Goal: Task Accomplishment & Management: Manage account settings

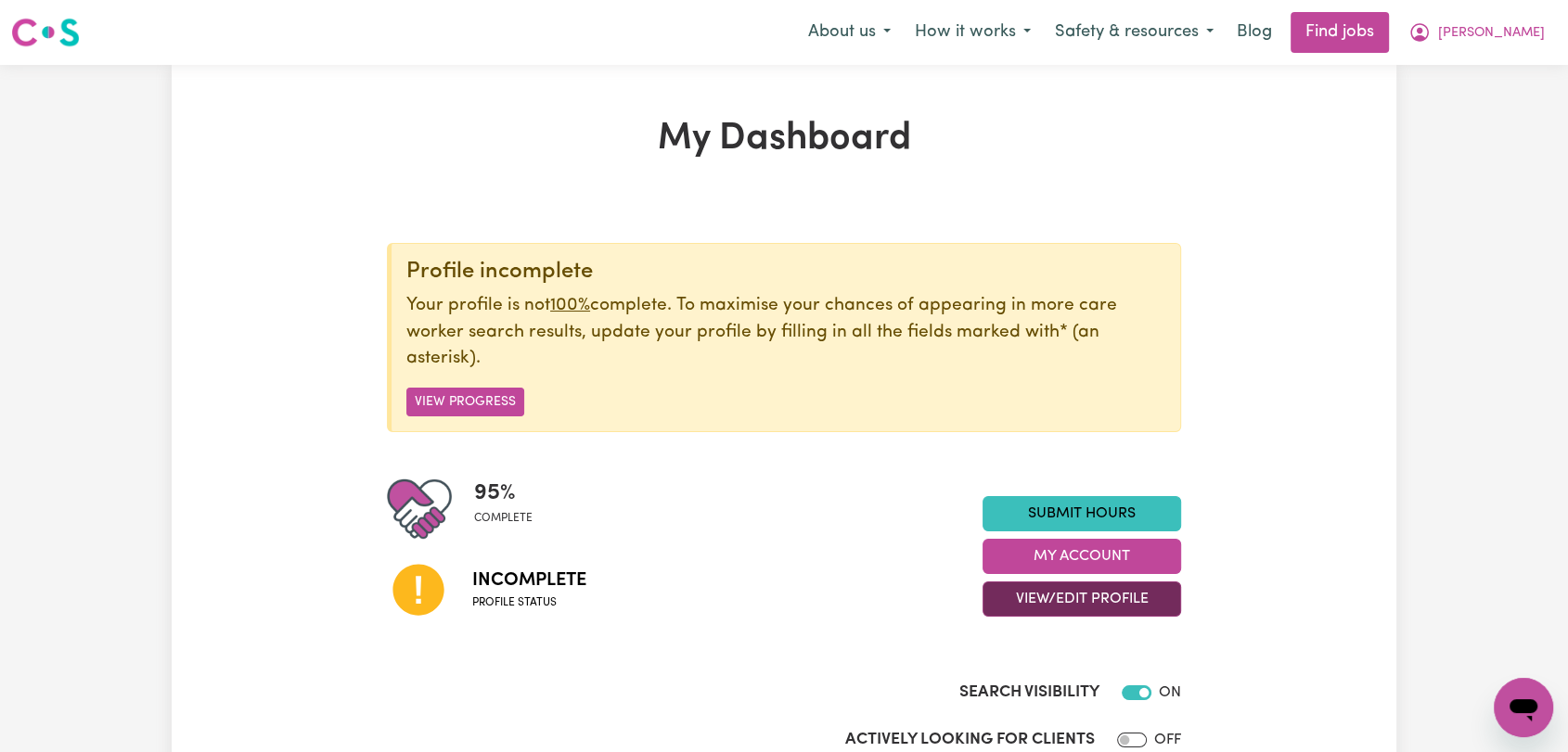
click at [1080, 591] on button "View/Edit Profile" at bounding box center [1082, 599] width 199 height 35
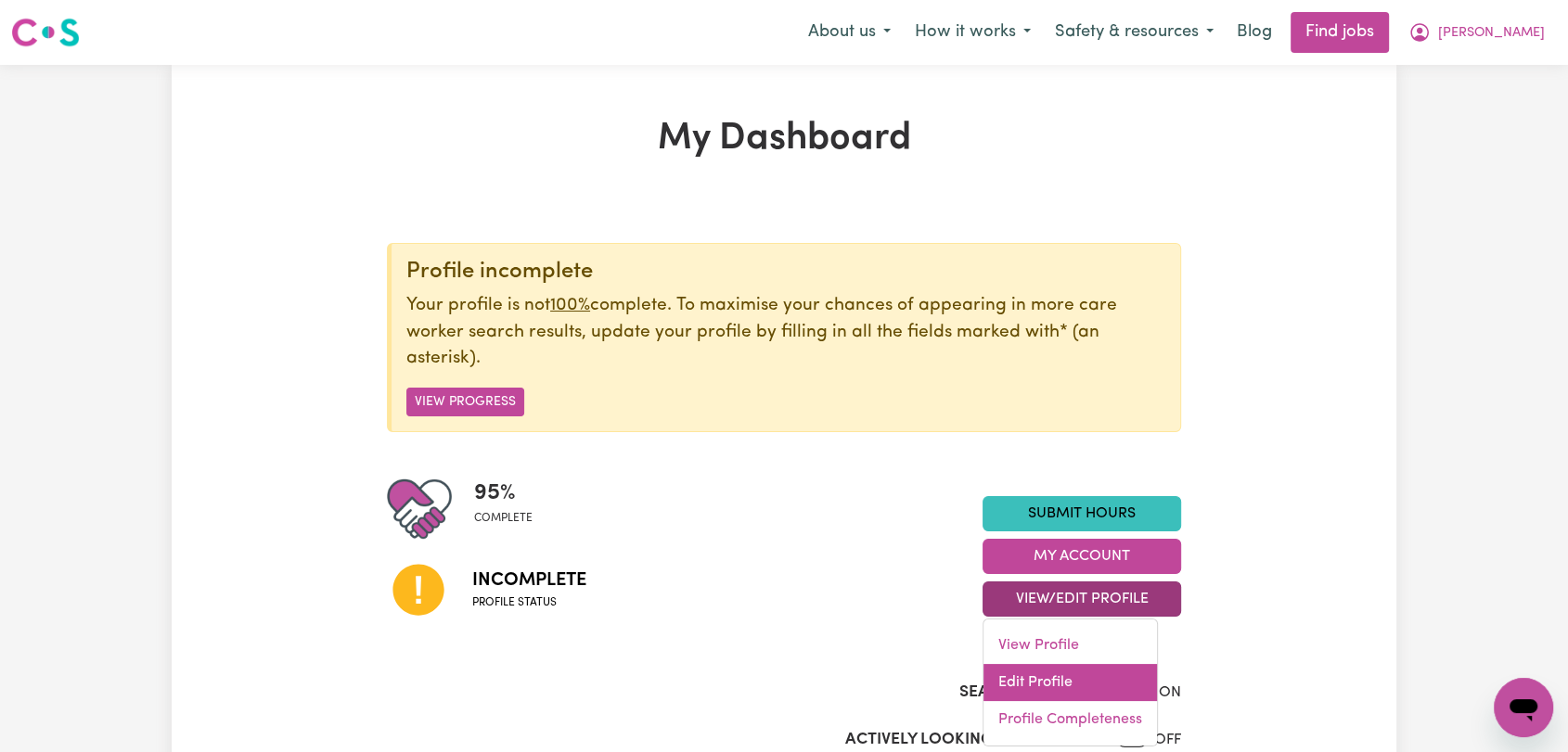
click at [1087, 669] on link "Edit Profile" at bounding box center [1069, 682] width 174 height 37
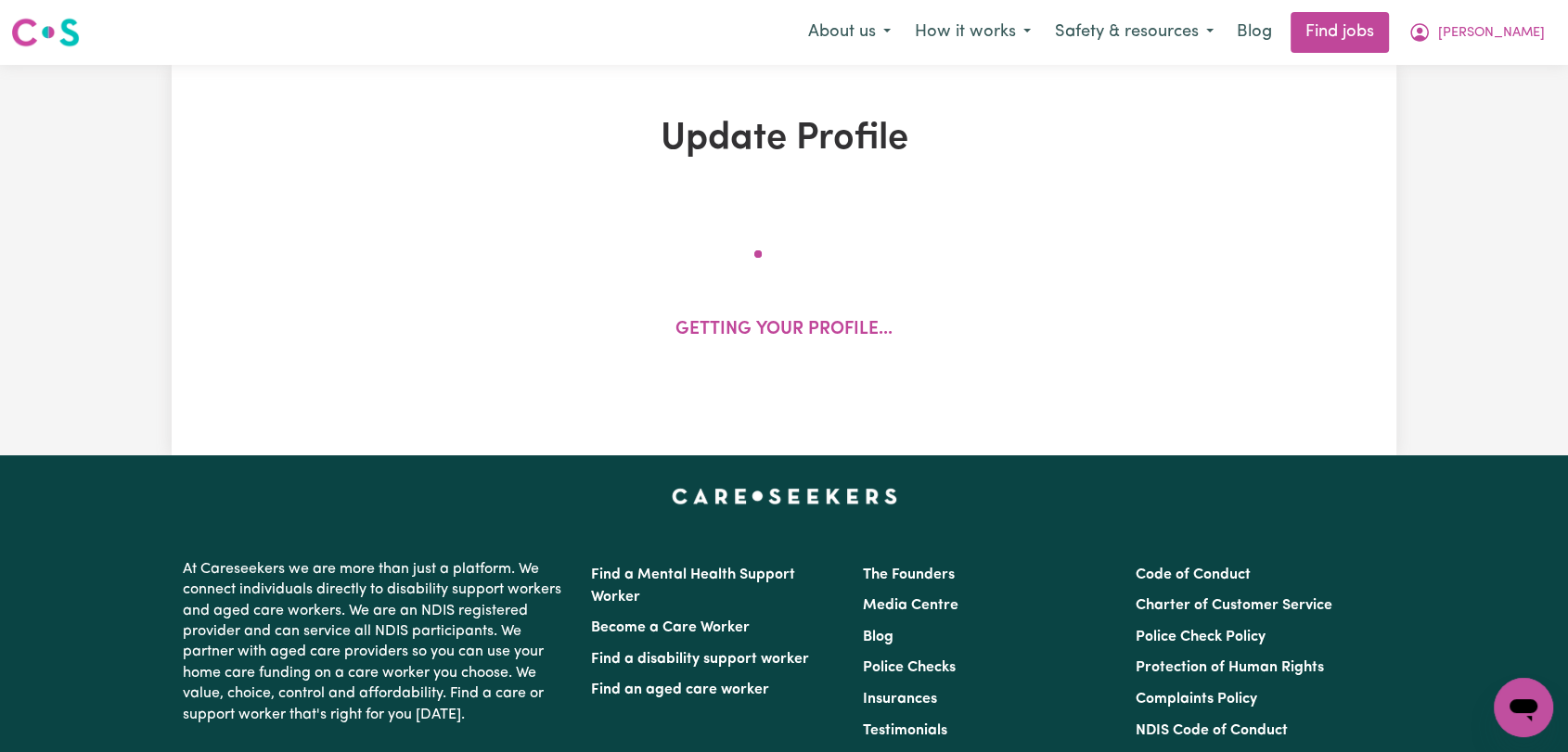
select select "[DEMOGRAPHIC_DATA]"
select select "[DEMOGRAPHIC_DATA] Work Visa"
select select "Studying a healthcare related degree or qualification"
select select "55"
select select "68"
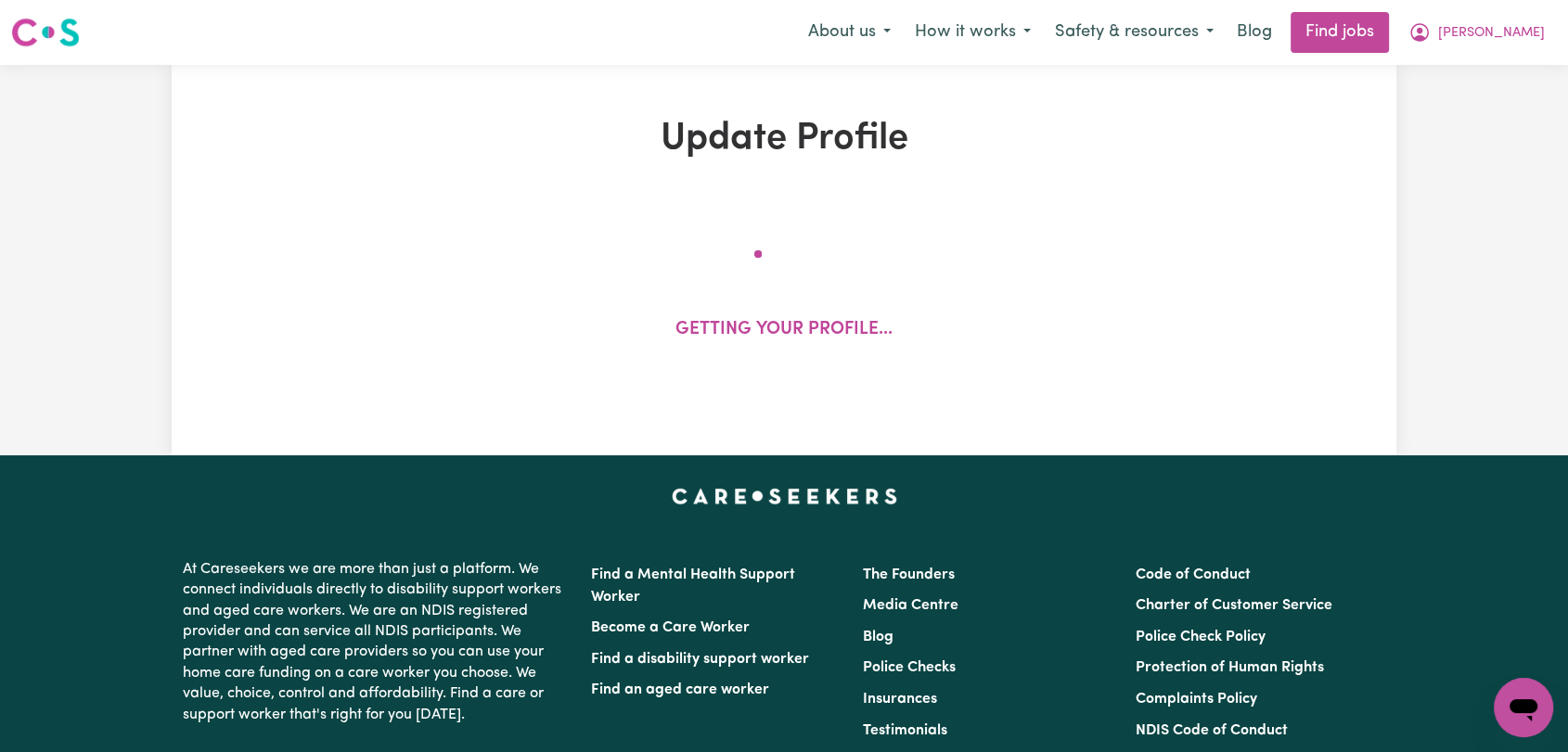
select select "82"
select select "110"
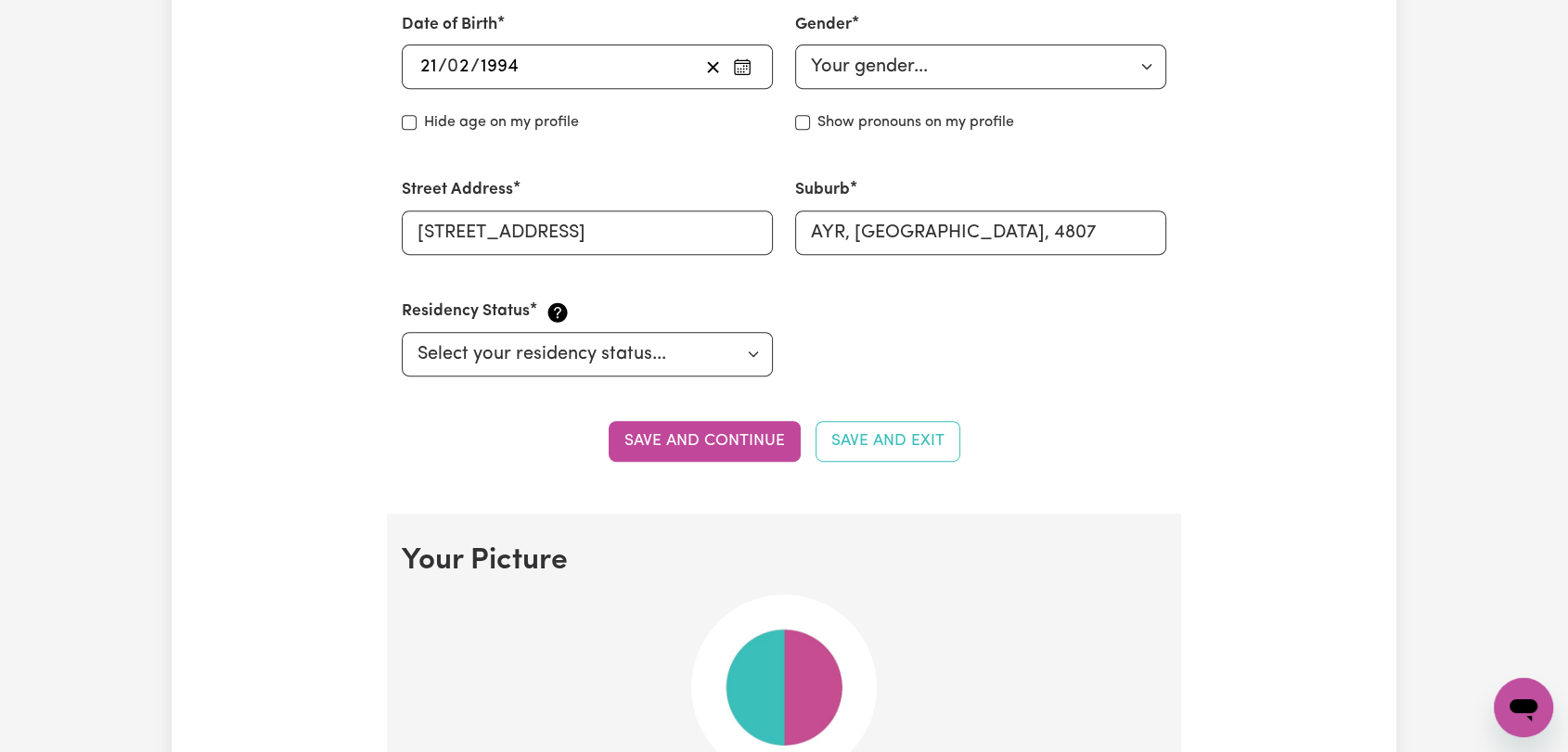
scroll to position [1443, 0]
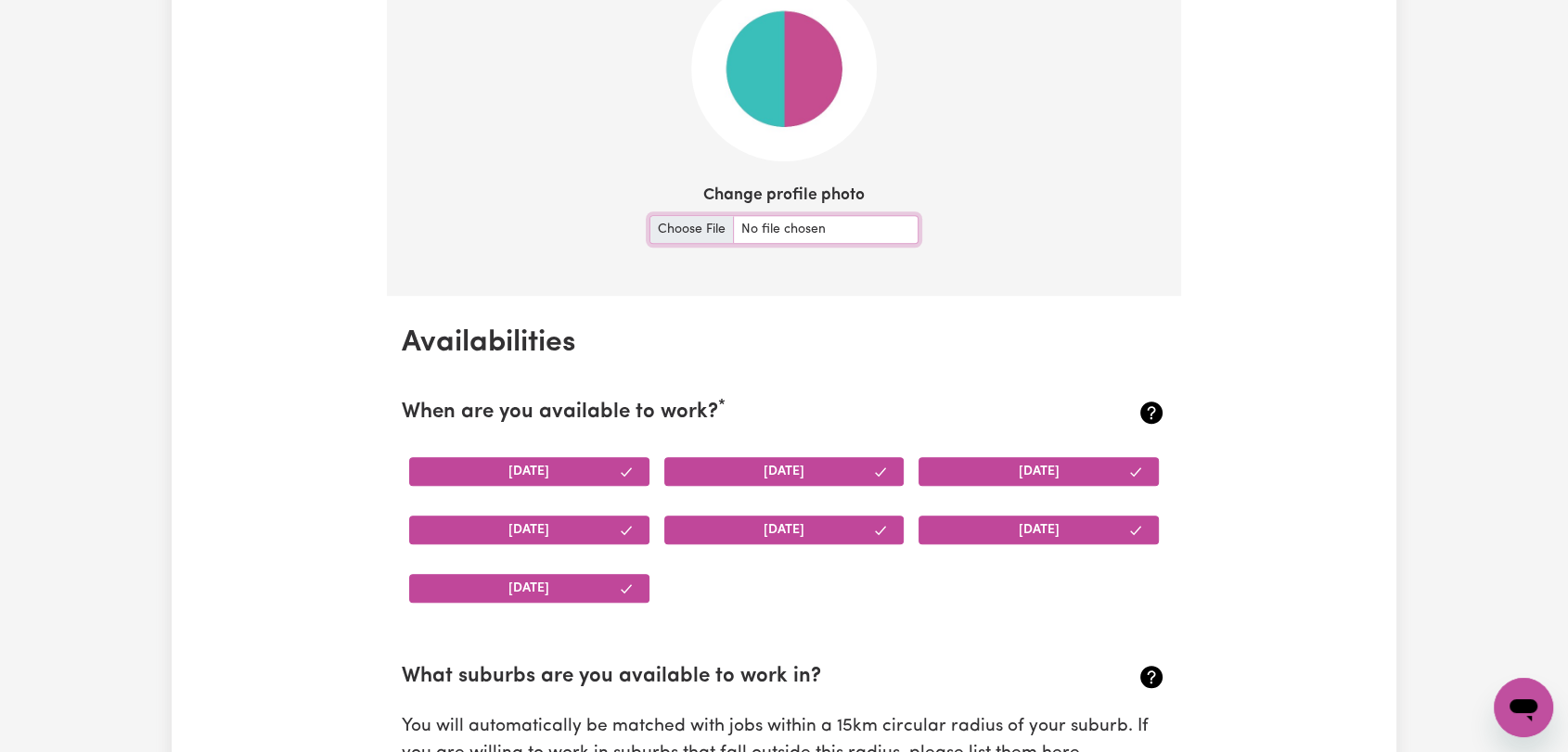
click at [683, 235] on input "Change profile photo" at bounding box center [784, 229] width 269 height 29
type input "C:\fakepath\[PERSON_NAME] - Picture.jpeg"
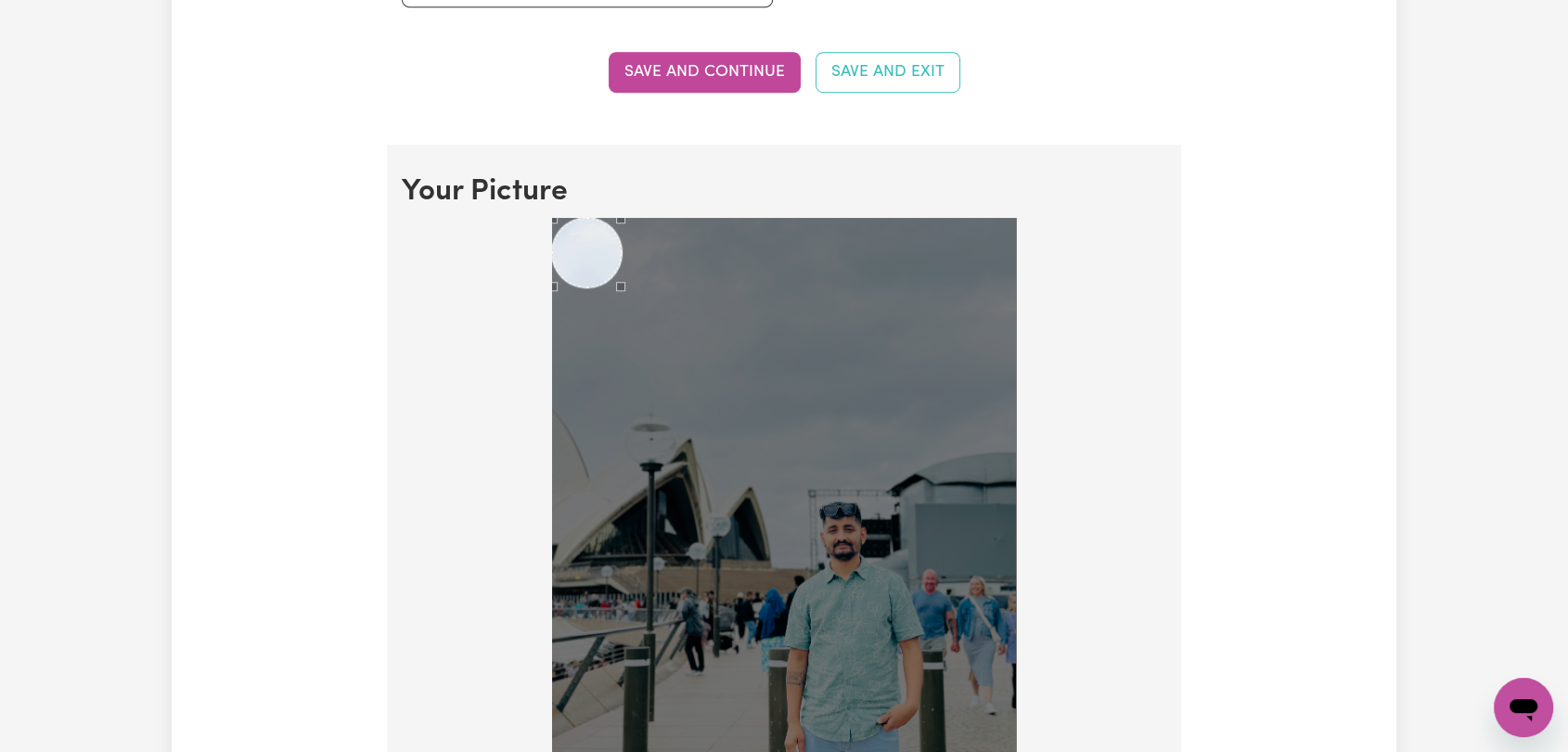
scroll to position [1049, 0]
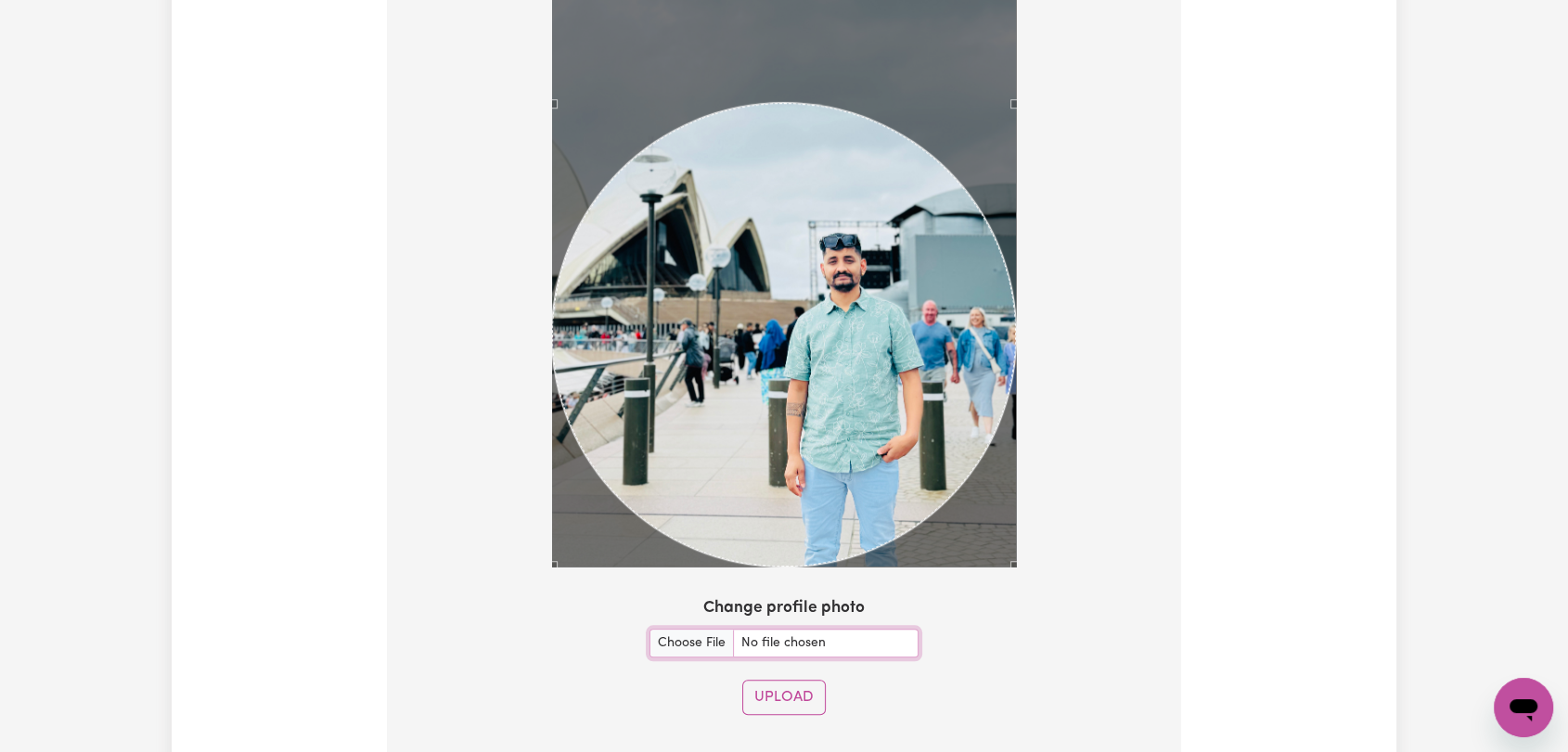
click at [901, 358] on div "Use the arrow keys to move the crop selection area" at bounding box center [784, 335] width 464 height 464
drag, startPoint x: 772, startPoint y: 695, endPoint x: 632, endPoint y: 538, distance: 210.4
click at [772, 696] on button "Upload" at bounding box center [784, 697] width 84 height 35
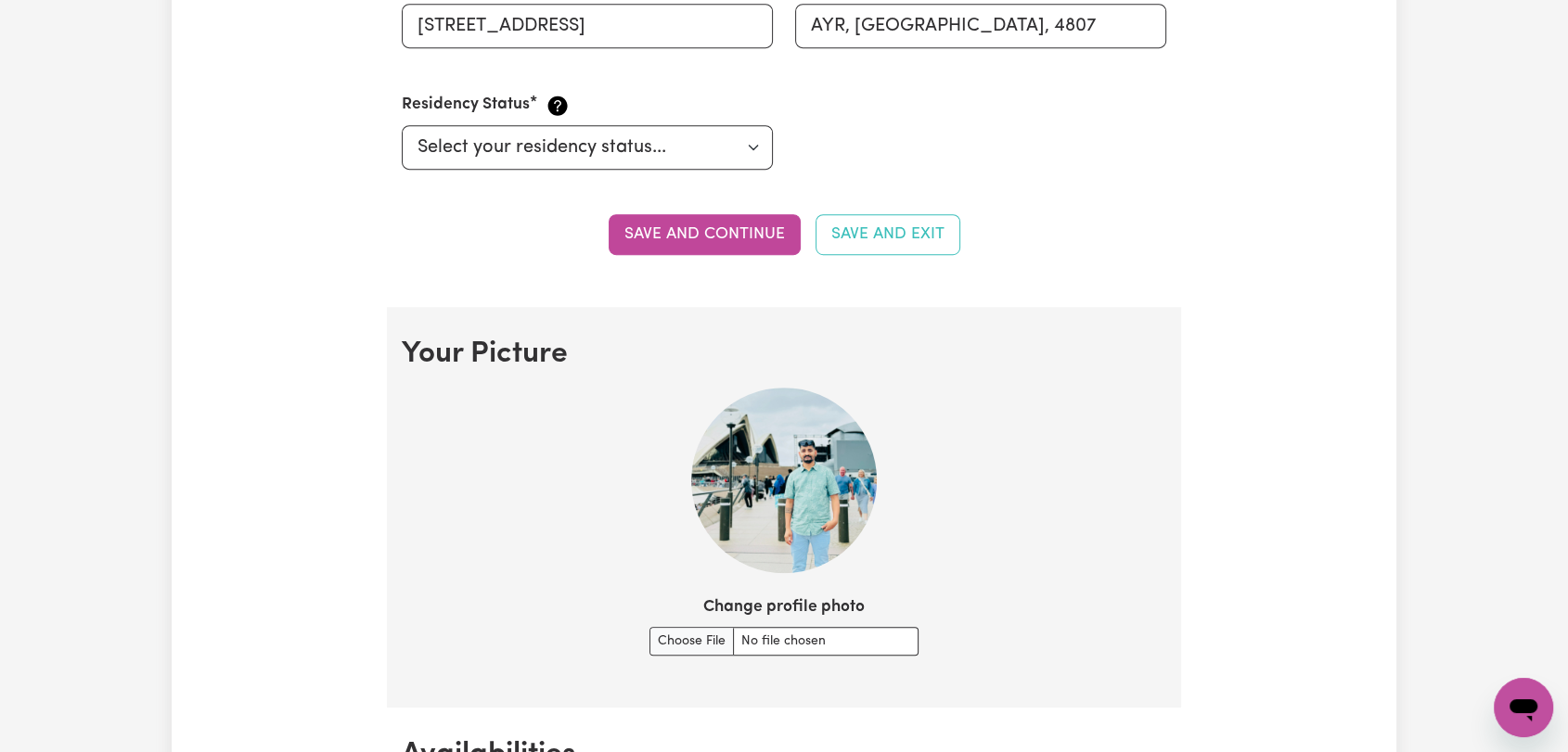
scroll to position [1736, 0]
